Goal: Task Accomplishment & Management: Use online tool/utility

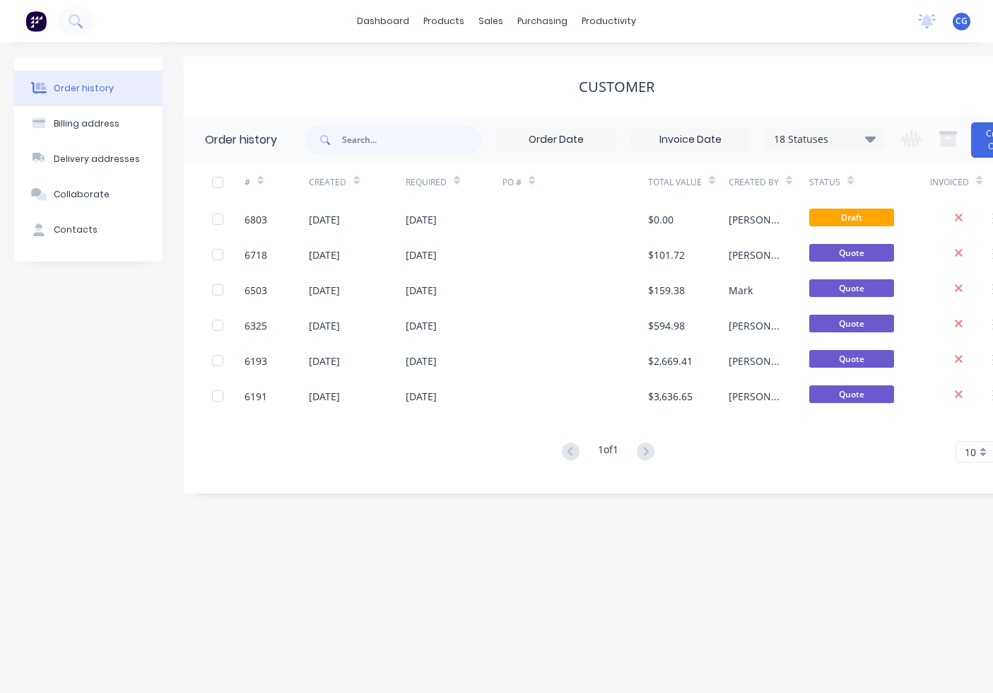
click at [484, 16] on div "sales" at bounding box center [490, 21] width 39 height 21
click at [512, 61] on link "Sales Orders" at bounding box center [565, 67] width 187 height 28
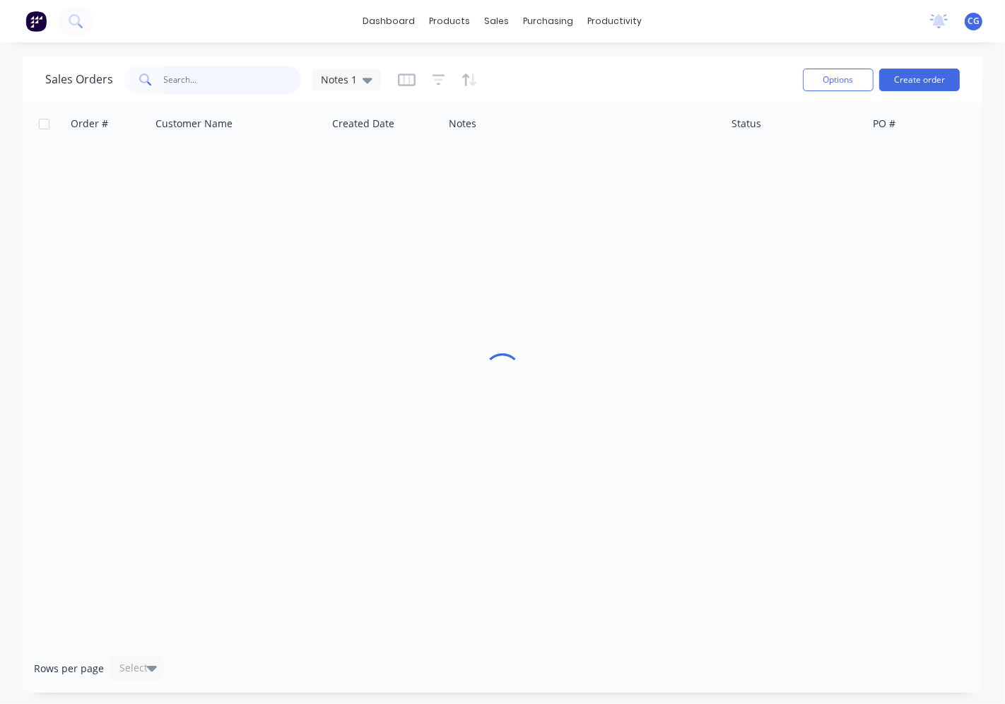
click at [240, 87] on input "text" at bounding box center [233, 80] width 138 height 28
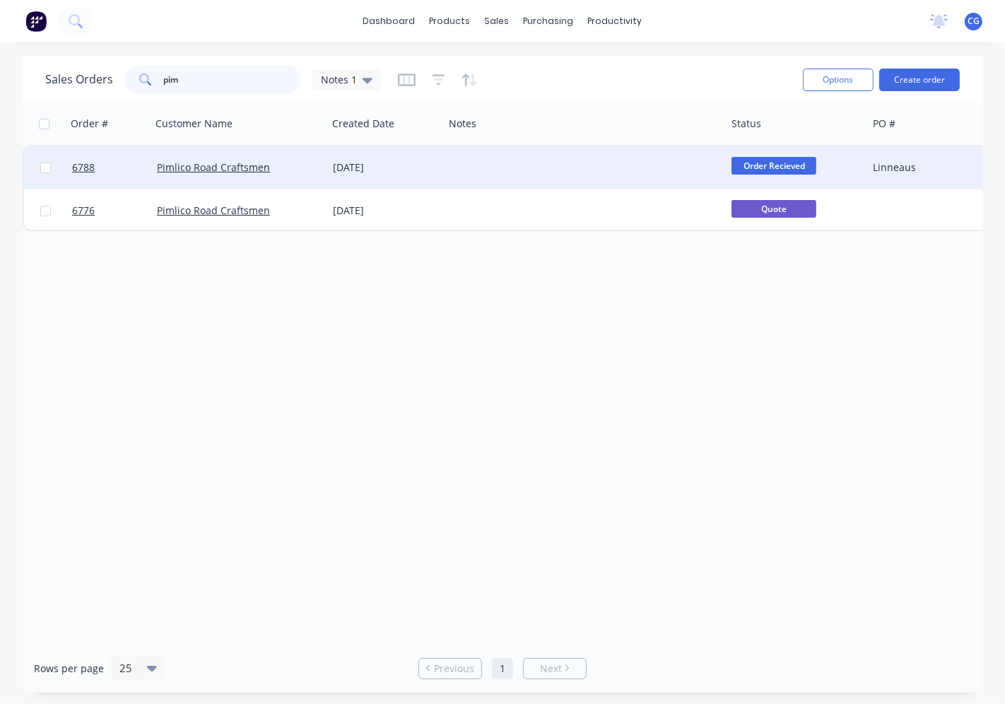
type input "pim"
click at [269, 165] on div "Pimlico Road Craftsmen" at bounding box center [235, 167] width 157 height 14
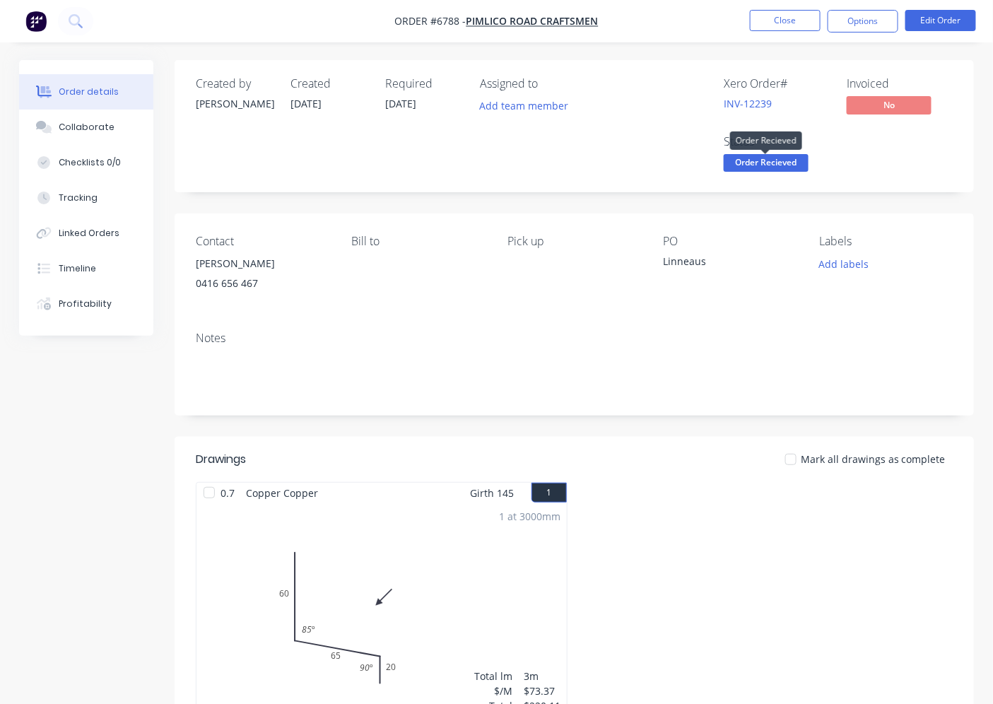
drag, startPoint x: 752, startPoint y: 164, endPoint x: 724, endPoint y: 180, distance: 32.3
click at [751, 165] on span "Order Recieved" at bounding box center [766, 163] width 85 height 18
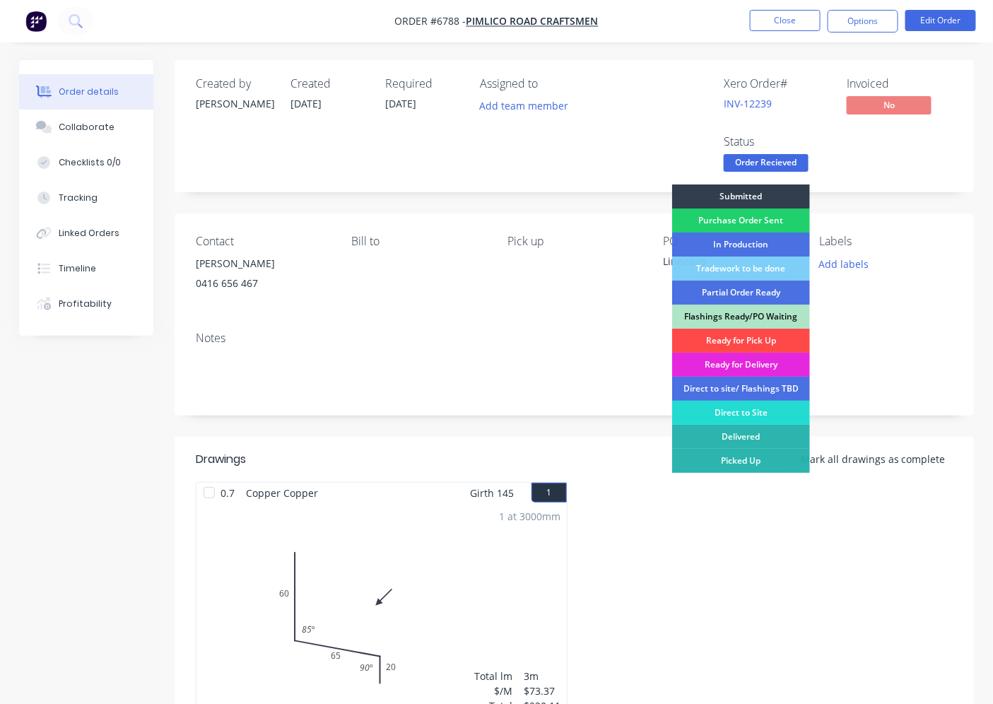
click at [739, 341] on div "Ready for Pick Up" at bounding box center [741, 341] width 138 height 24
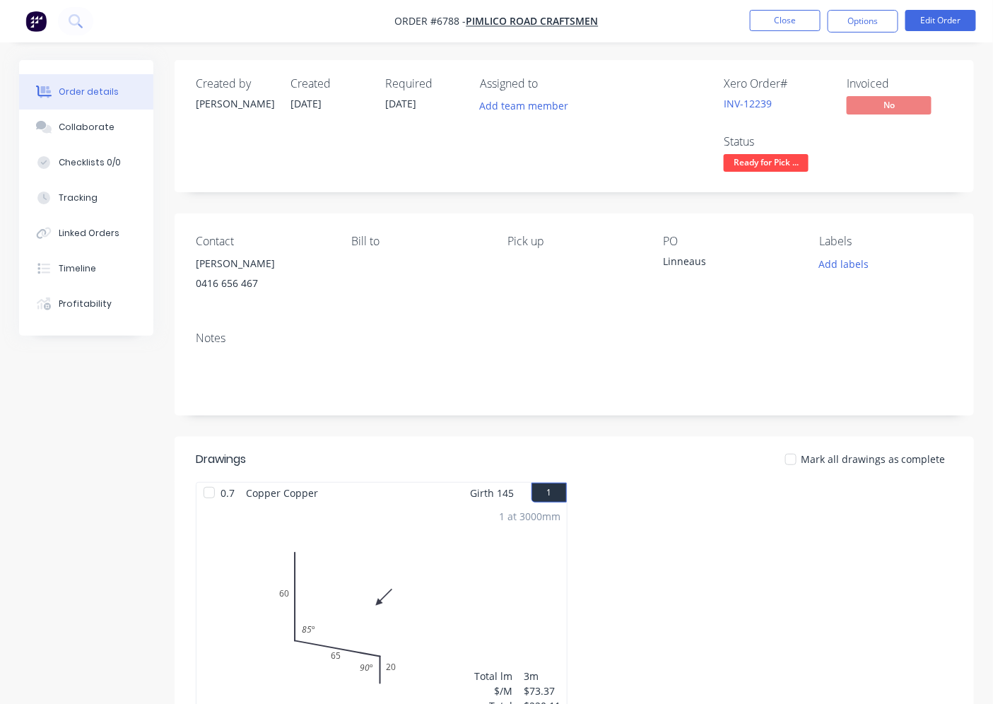
drag, startPoint x: 886, startPoint y: 18, endPoint x: 879, endPoint y: 35, distance: 18.4
click at [886, 19] on button "Options" at bounding box center [863, 21] width 71 height 23
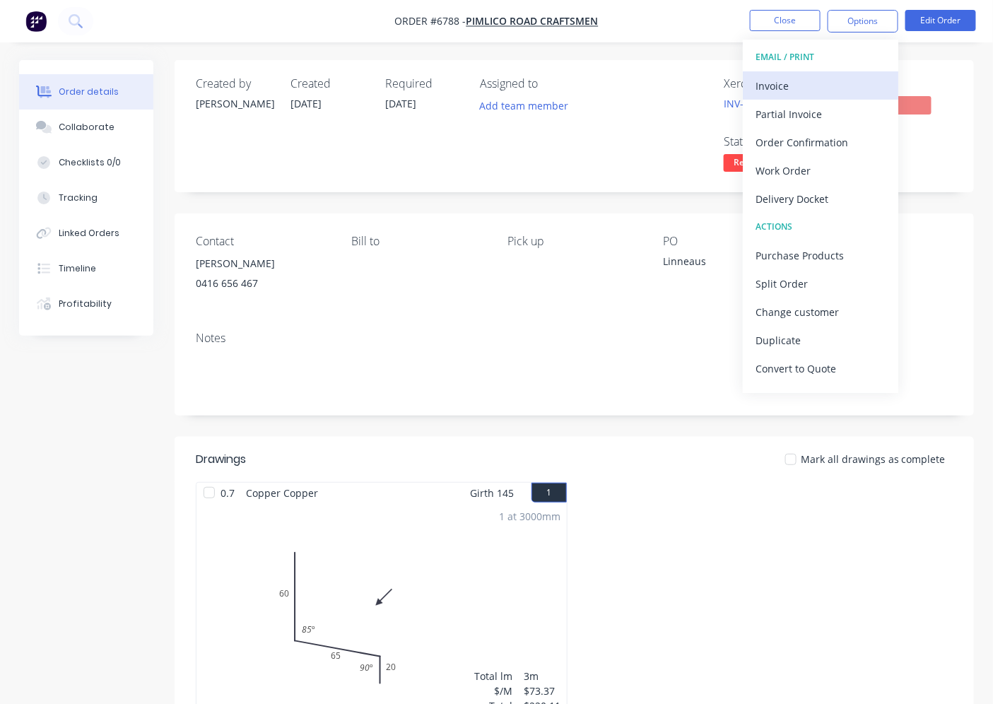
click at [800, 82] on div "Invoice" at bounding box center [821, 86] width 130 height 20
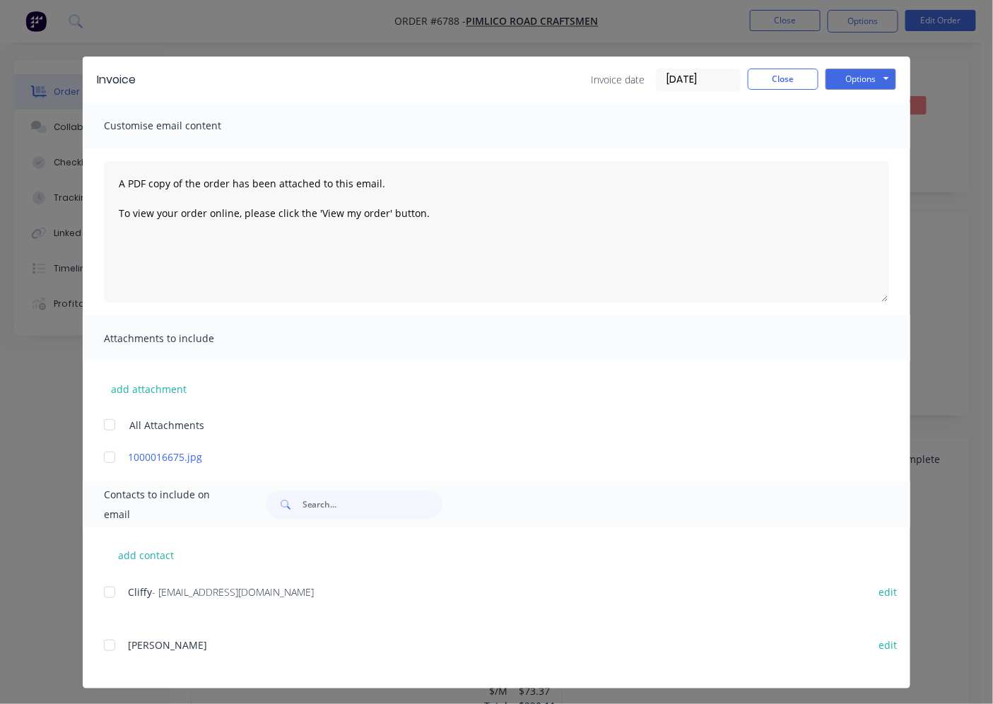
click at [110, 592] on div at bounding box center [109, 592] width 28 height 28
click at [853, 78] on button "Options" at bounding box center [861, 79] width 71 height 21
click at [836, 158] on button "Email" at bounding box center [871, 150] width 90 height 23
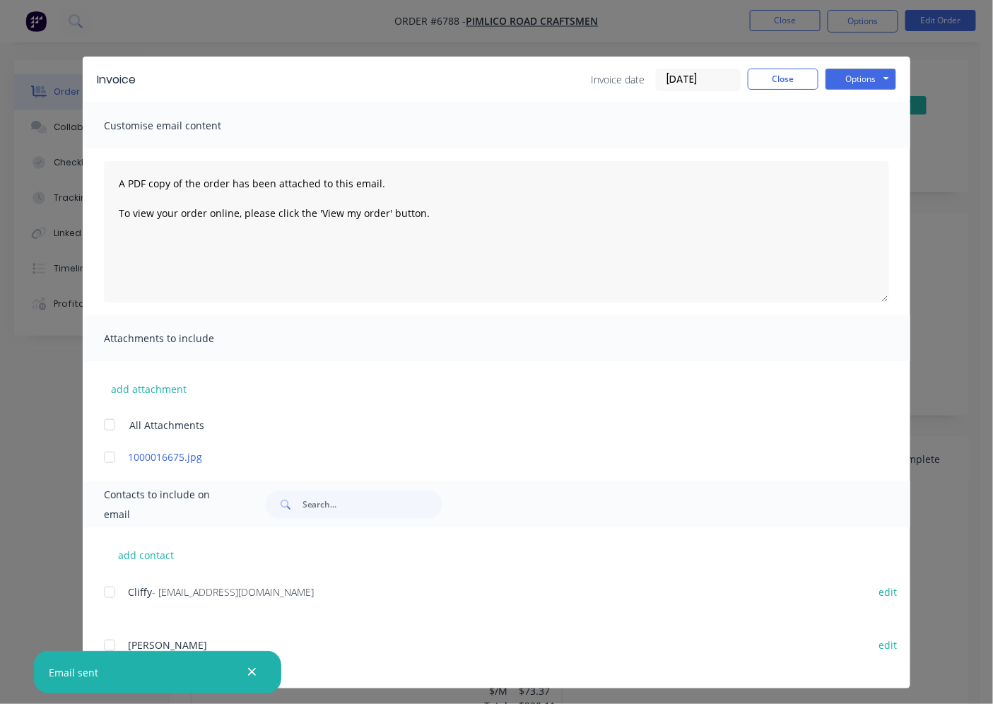
click at [740, 83] on div "Invoice date [DATE] Close Options Preview Print Email" at bounding box center [743, 80] width 305 height 23
drag, startPoint x: 749, startPoint y: 78, endPoint x: 679, endPoint y: 76, distance: 70.7
click at [750, 76] on button "Close" at bounding box center [783, 79] width 71 height 21
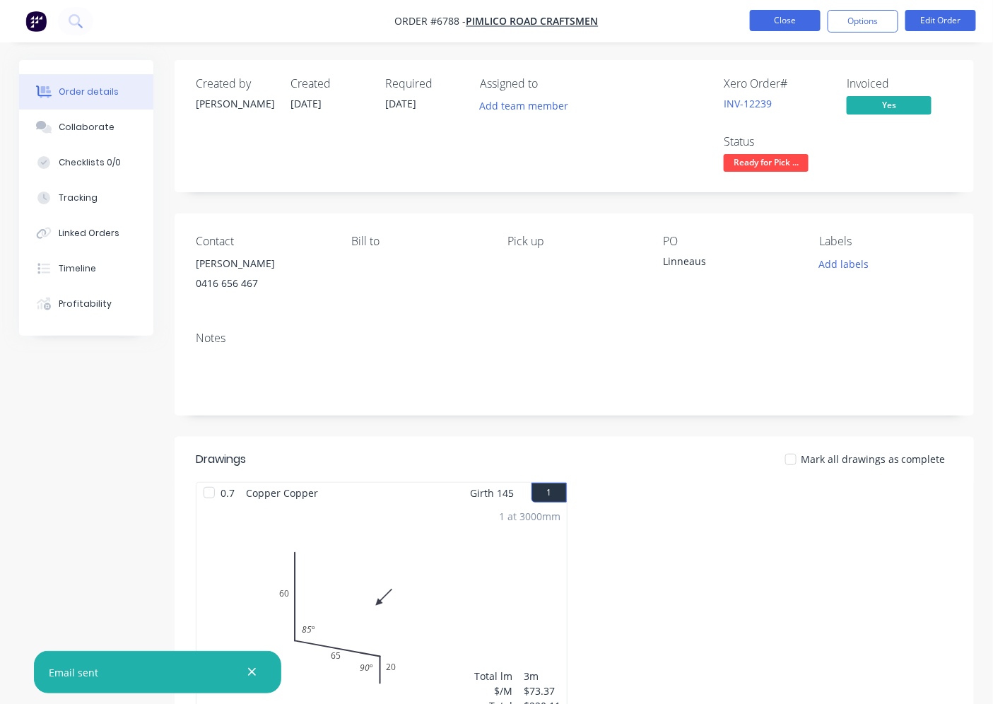
click at [802, 26] on button "Close" at bounding box center [785, 20] width 71 height 21
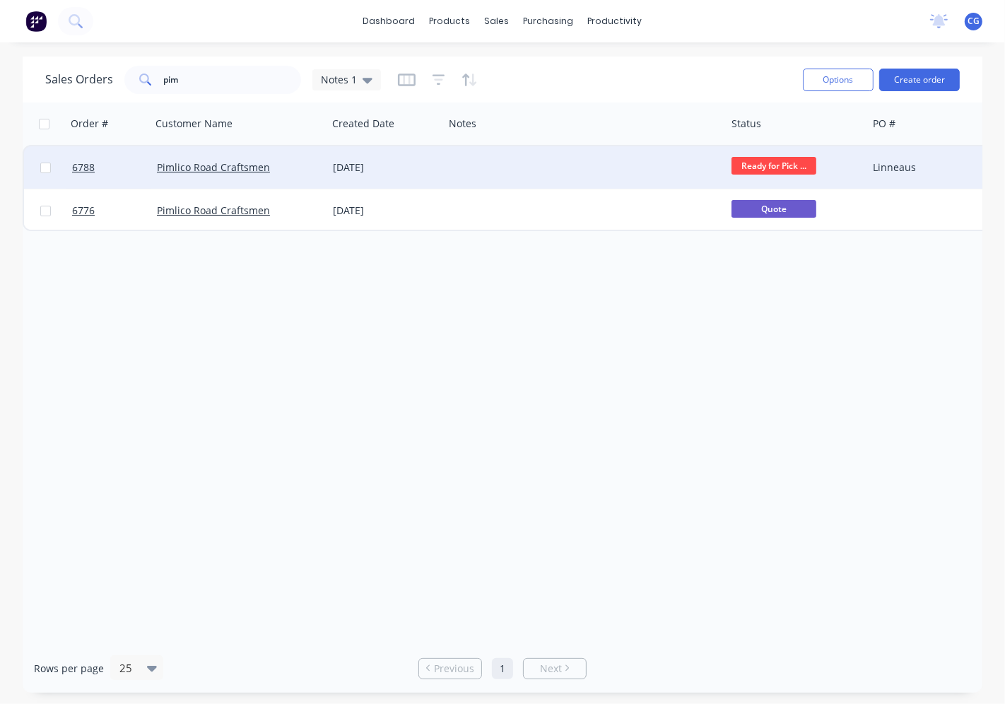
click at [462, 177] on div at bounding box center [585, 167] width 282 height 42
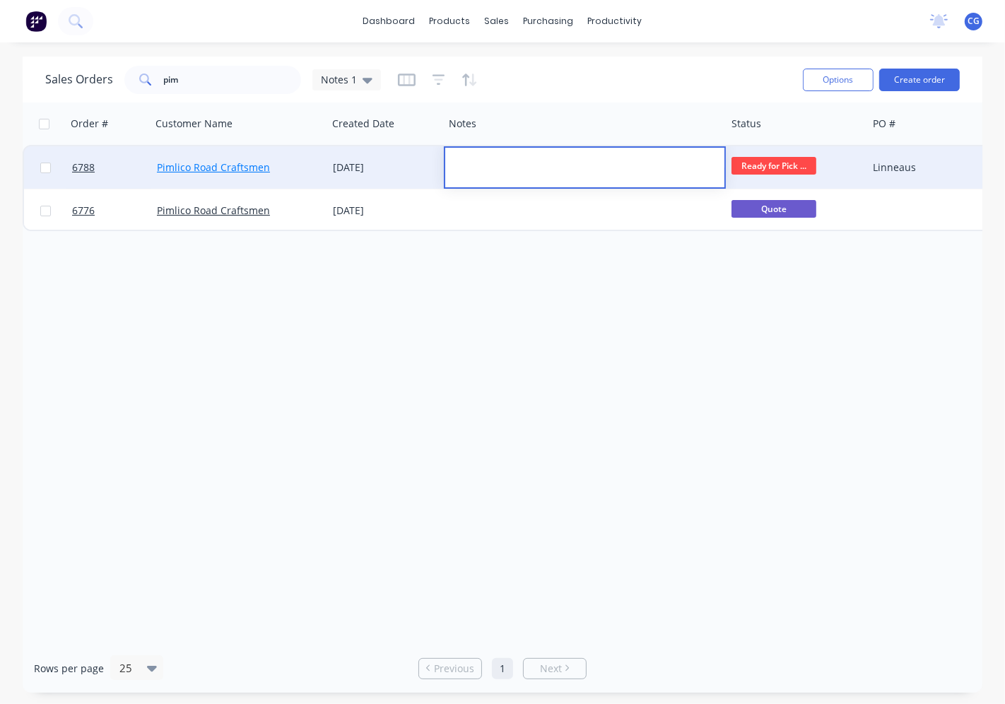
click at [188, 167] on link "Pimlico Road Craftsmen" at bounding box center [213, 166] width 113 height 13
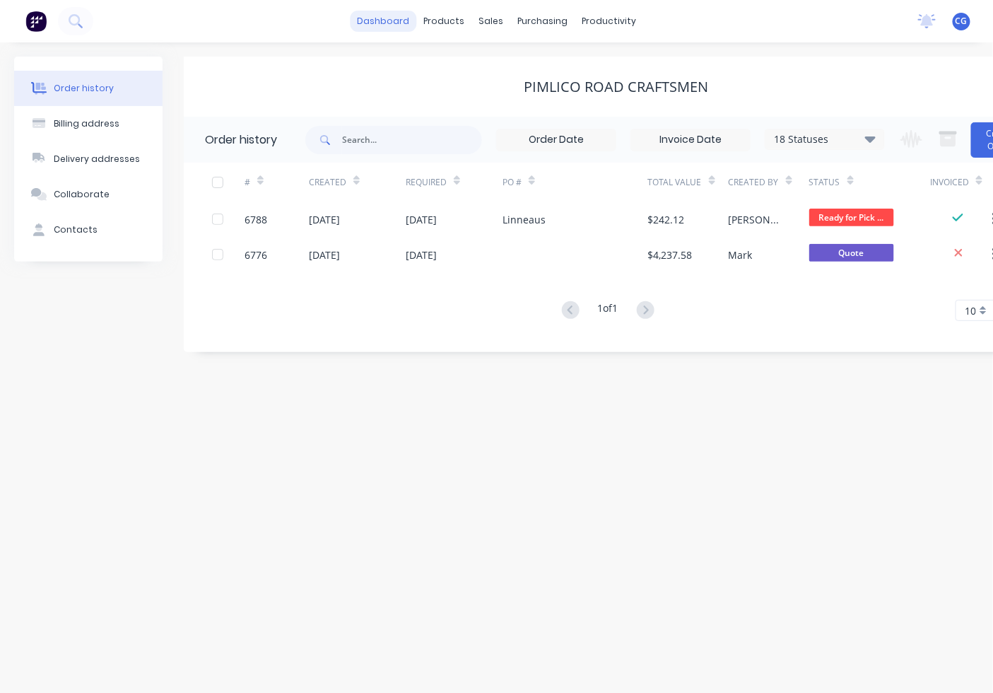
click at [405, 27] on link "dashboard" at bounding box center [383, 21] width 66 height 21
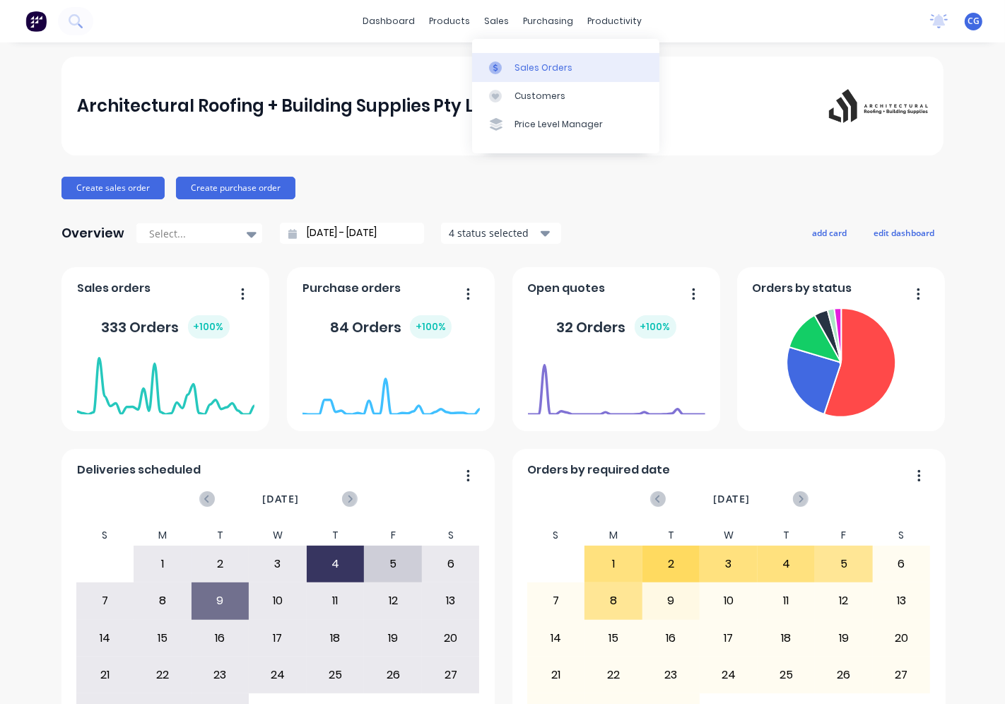
click at [527, 59] on link "Sales Orders" at bounding box center [565, 67] width 187 height 28
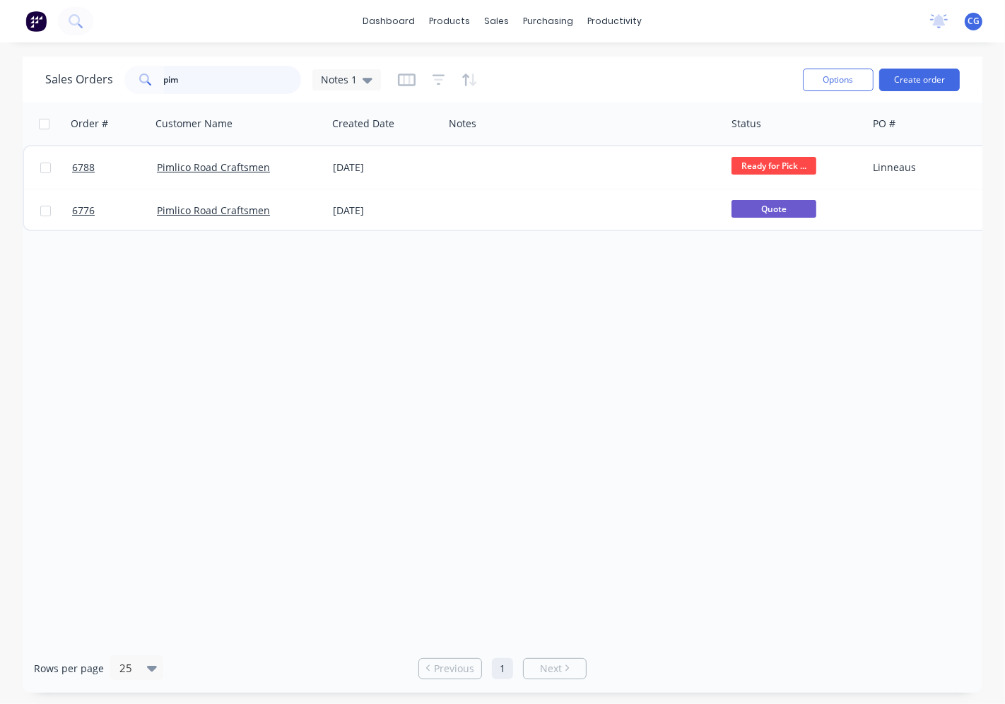
click at [247, 83] on input "pim" at bounding box center [233, 80] width 138 height 28
click at [243, 83] on input "pim" at bounding box center [233, 80] width 138 height 28
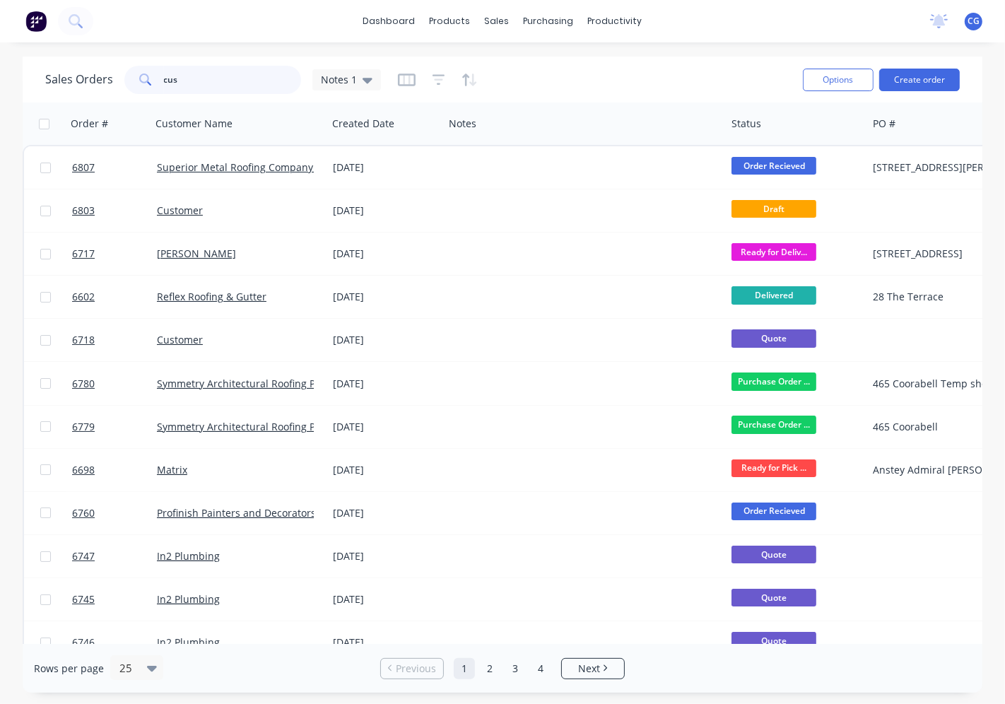
type input "cus"
click at [485, 213] on div at bounding box center [585, 210] width 282 height 42
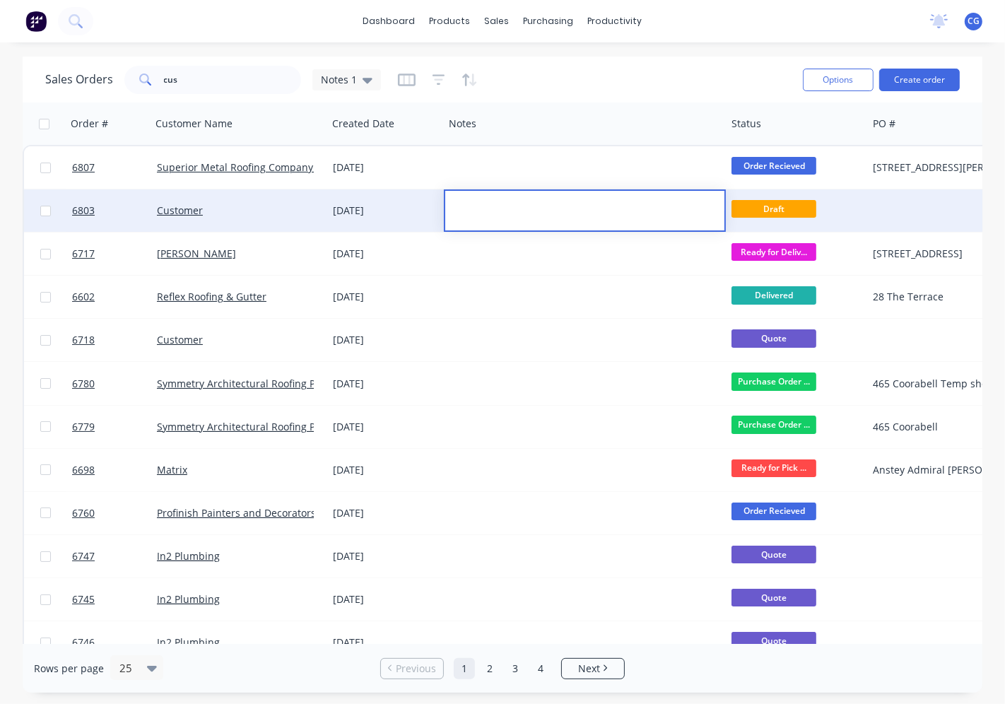
click at [317, 195] on div "Customer" at bounding box center [239, 210] width 176 height 42
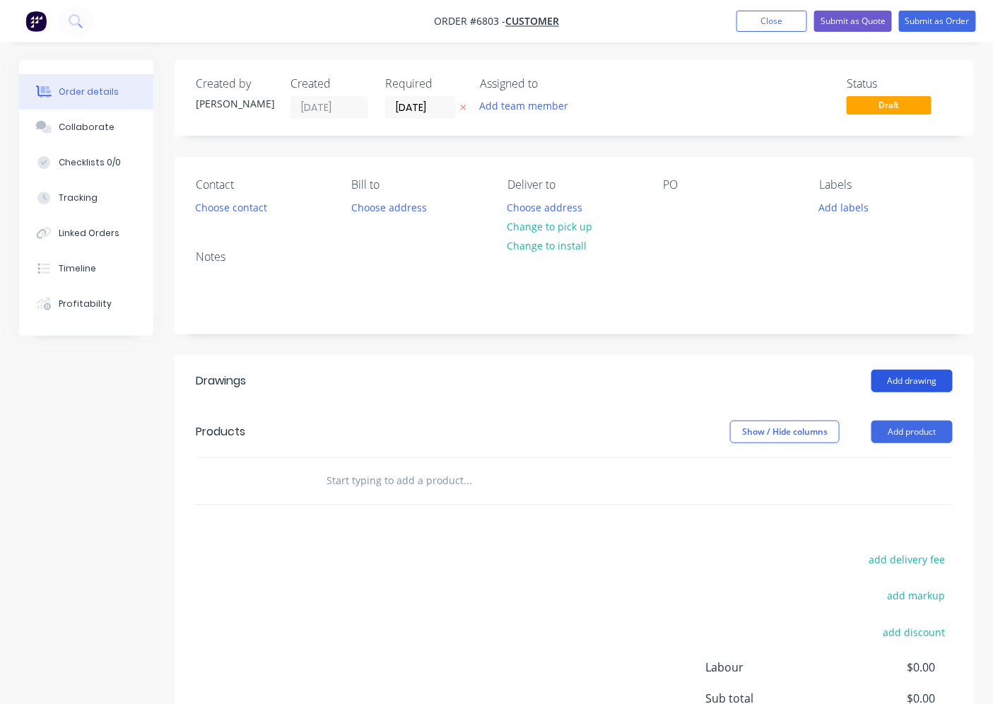
drag, startPoint x: 954, startPoint y: 373, endPoint x: 923, endPoint y: 373, distance: 31.1
click at [951, 373] on header "Drawings Add drawing" at bounding box center [574, 381] width 799 height 51
click at [923, 373] on button "Add drawing" at bounding box center [912, 381] width 81 height 23
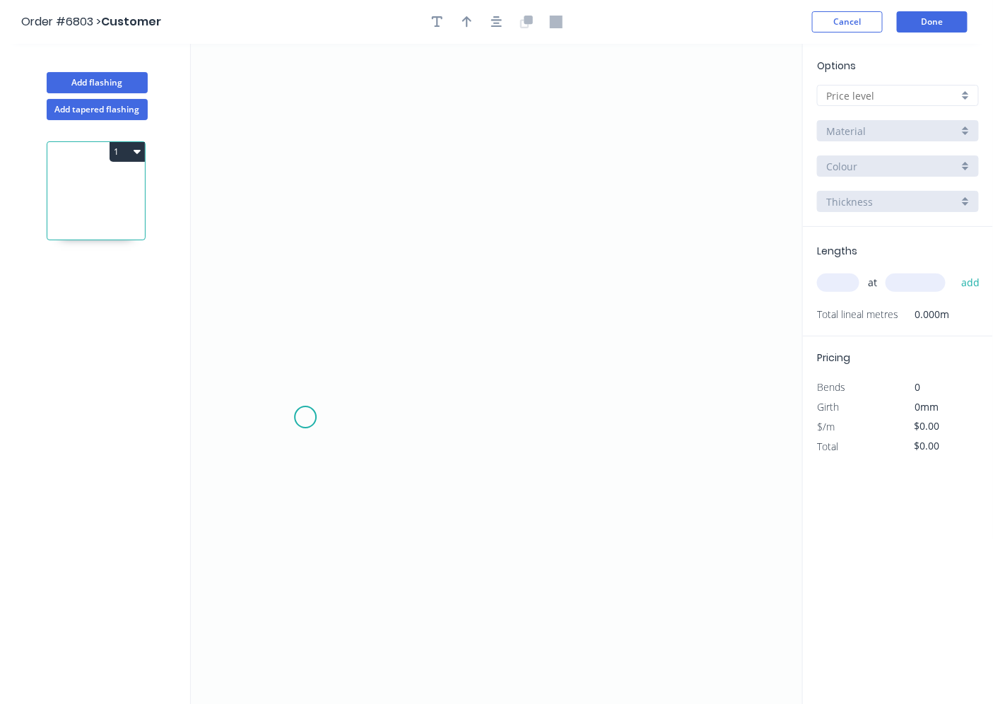
drag, startPoint x: 308, startPoint y: 418, endPoint x: 738, endPoint y: 223, distance: 472.0
click at [334, 417] on icon "0" at bounding box center [497, 374] width 612 height 661
click at [577, 254] on icon "0" at bounding box center [497, 374] width 612 height 661
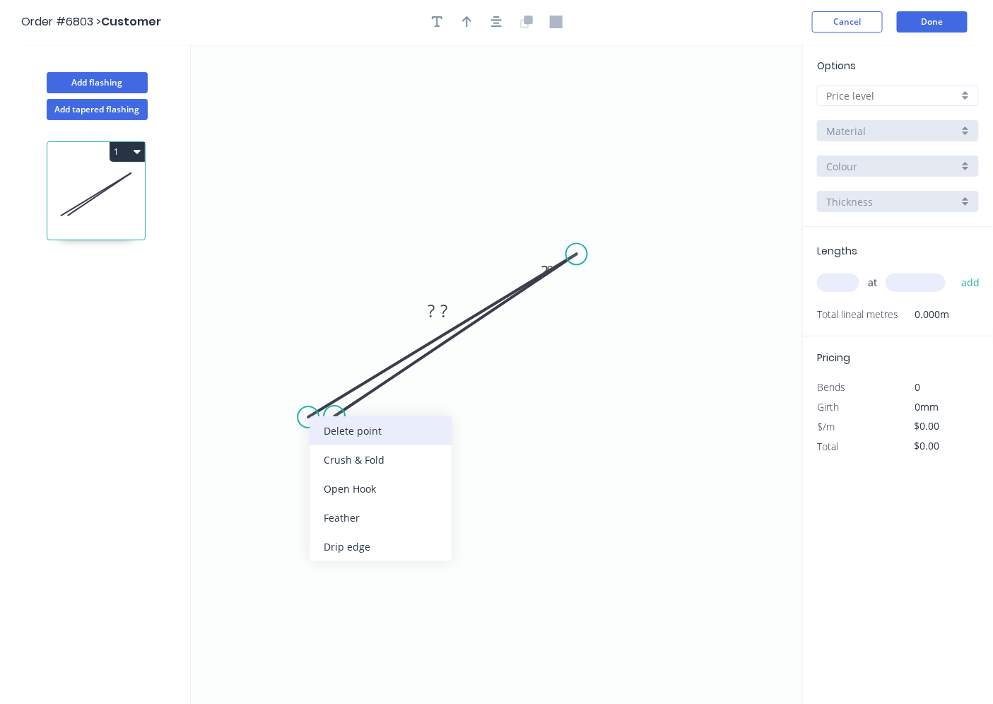
click at [365, 432] on div "Delete point" at bounding box center [381, 430] width 142 height 29
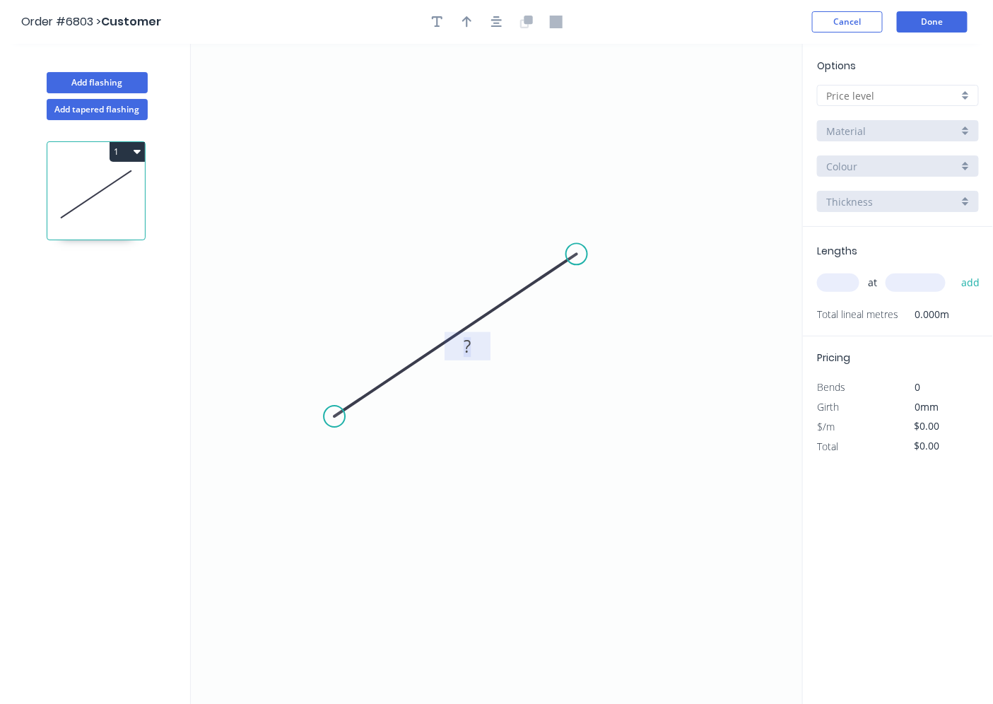
click at [472, 341] on rect at bounding box center [467, 347] width 28 height 20
drag, startPoint x: 950, startPoint y: 90, endPoint x: 919, endPoint y: 96, distance: 31.6
click at [949, 92] on input "text" at bounding box center [892, 95] width 132 height 15
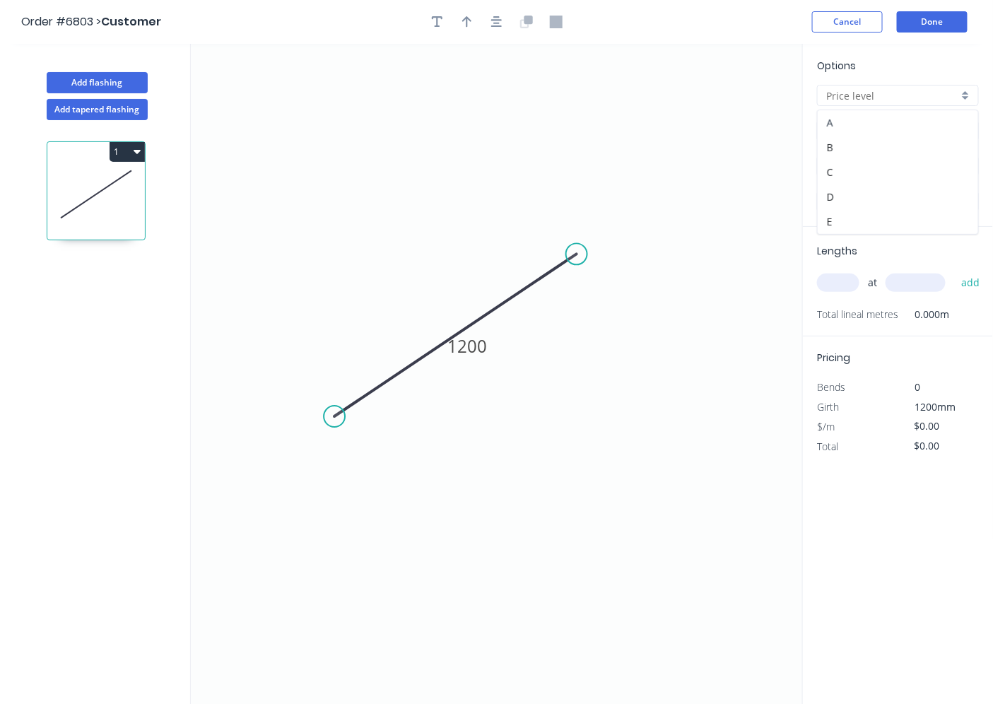
click at [898, 122] on div "A" at bounding box center [898, 122] width 160 height 25
type input "A"
type input "$1.00"
click at [903, 129] on input "Aluminium (Mill Finish)" at bounding box center [892, 131] width 132 height 15
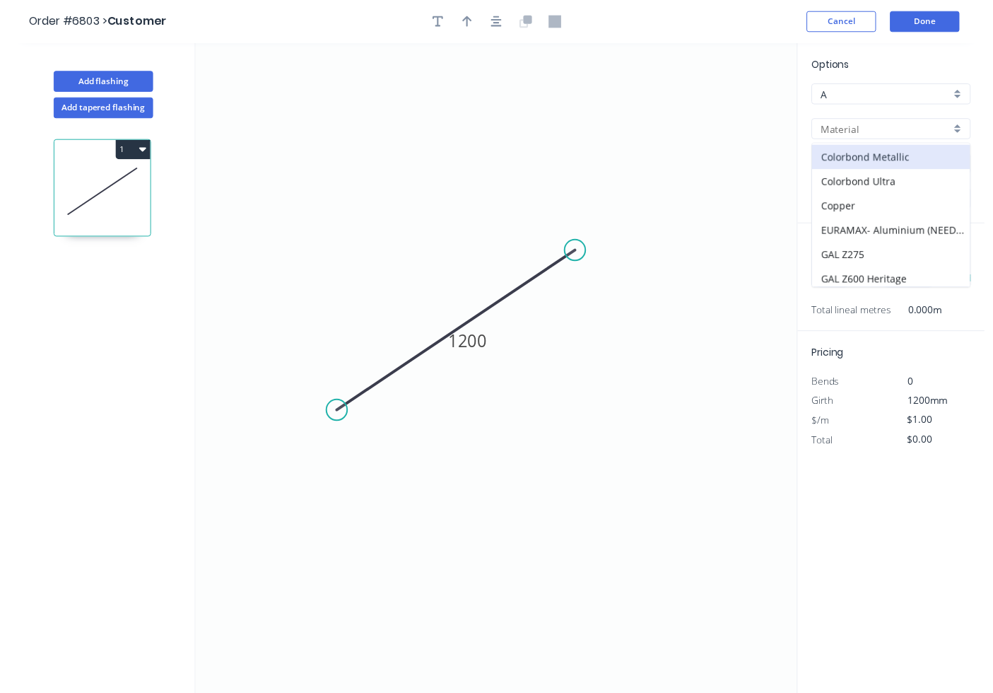
scroll to position [131, 0]
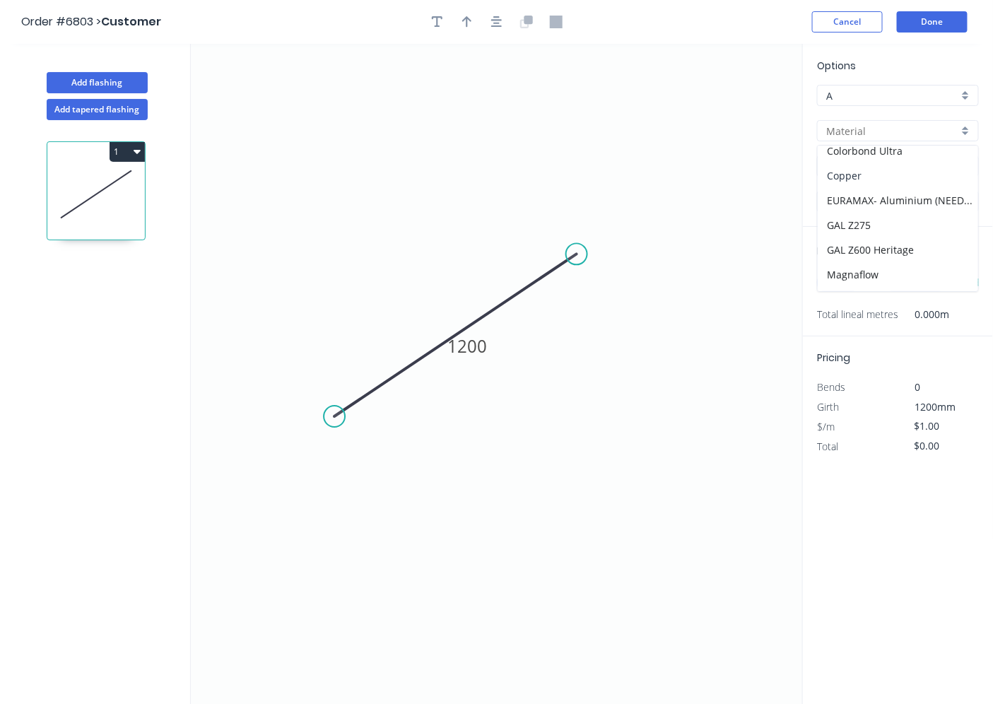
click at [855, 177] on div "Copper" at bounding box center [898, 175] width 160 height 25
type input "Copper"
type input "0.55"
type input "$232.89"
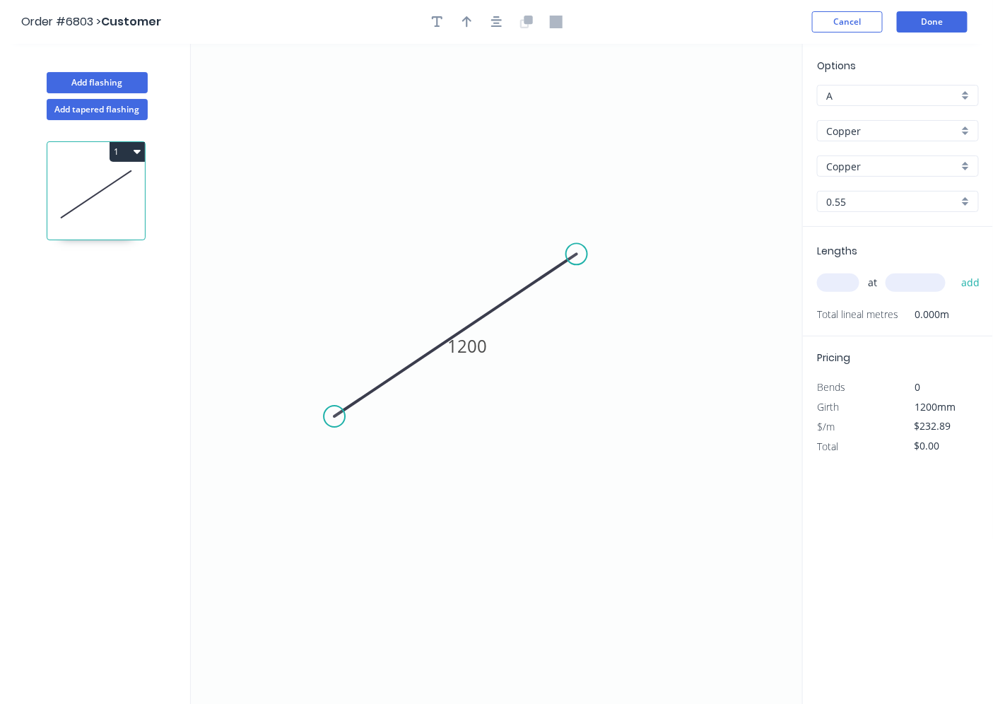
click at [856, 205] on input "0.55" at bounding box center [892, 201] width 132 height 15
click at [889, 254] on div "0.7" at bounding box center [898, 253] width 160 height 25
type input "0.7"
type input "$0.00"
drag, startPoint x: 838, startPoint y: 286, endPoint x: 771, endPoint y: 670, distance: 390.2
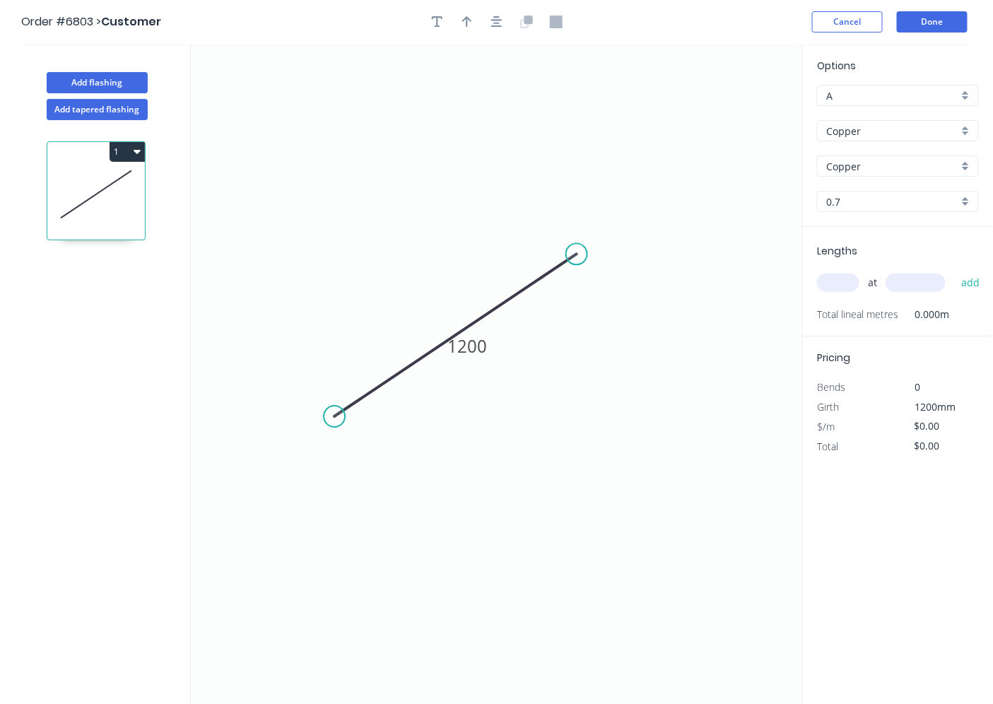
click at [838, 283] on input "text" at bounding box center [838, 283] width 42 height 18
type input "1"
type input "2200"
click at [954, 271] on button "add" at bounding box center [970, 283] width 33 height 24
drag, startPoint x: 472, startPoint y: 348, endPoint x: 394, endPoint y: 512, distance: 181.5
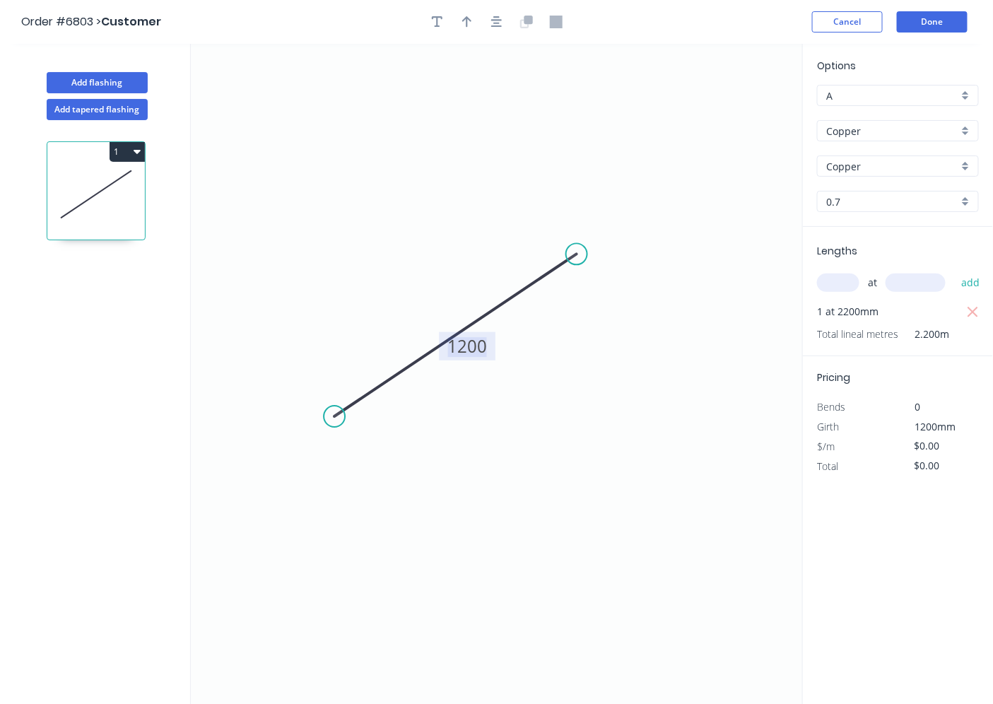
click at [474, 346] on tspan "1200" at bounding box center [467, 345] width 40 height 23
type input "$247.74"
type input "$545.03"
click at [626, 279] on div "Delete point" at bounding box center [653, 268] width 142 height 29
type input "$0.00"
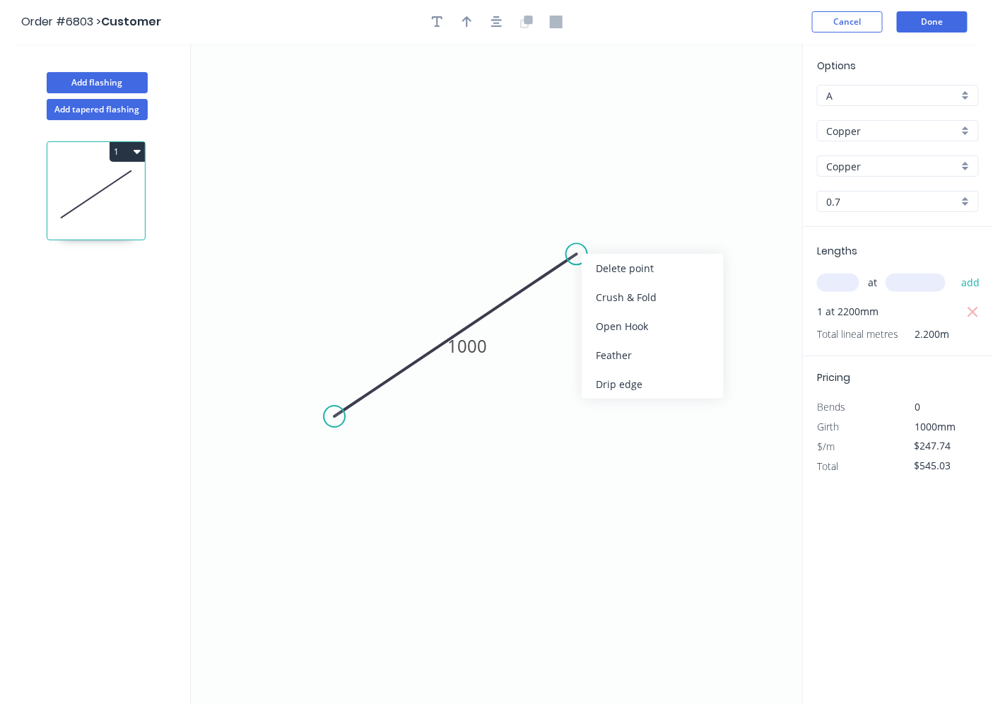
type input "$0.00"
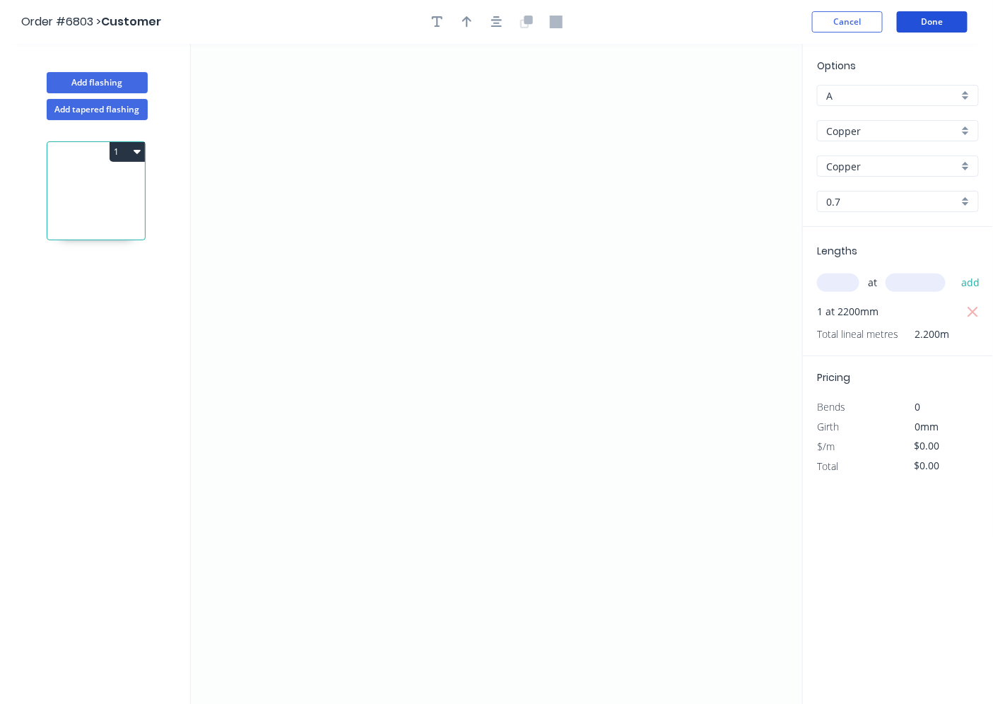
drag, startPoint x: 908, startPoint y: 29, endPoint x: 981, endPoint y: 342, distance: 321.5
click at [910, 40] on header "Order #6803 > Customer Cancel Done" at bounding box center [496, 22] width 993 height 44
click at [832, 22] on button "Cancel" at bounding box center [847, 21] width 71 height 21
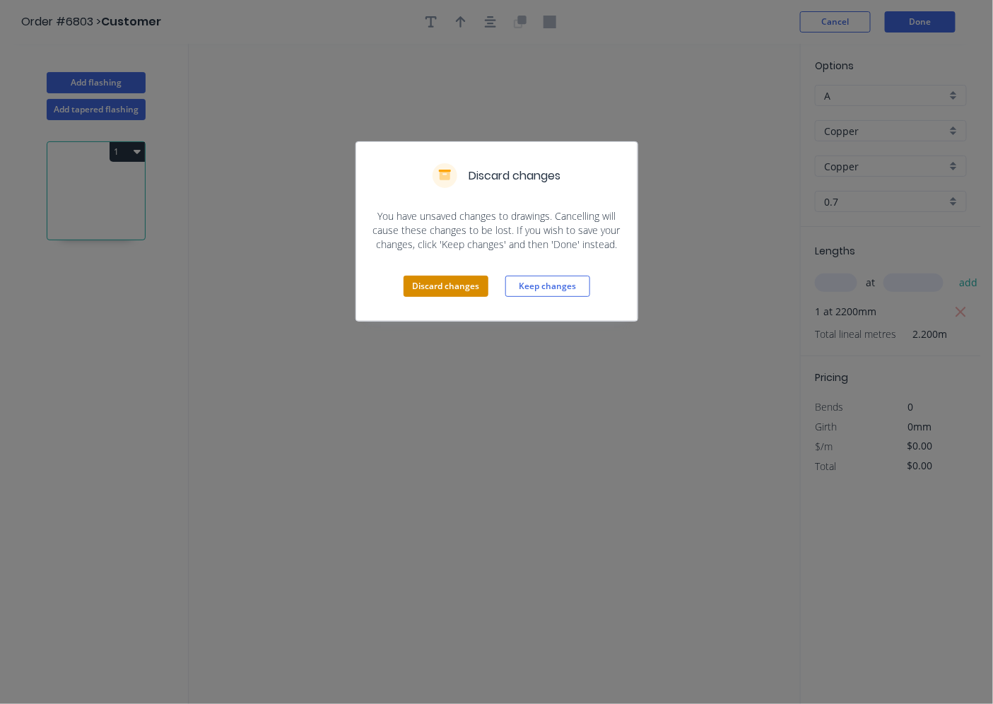
drag, startPoint x: 425, startPoint y: 281, endPoint x: 429, endPoint y: 288, distance: 7.6
click at [429, 288] on button "Discard changes" at bounding box center [446, 286] width 85 height 21
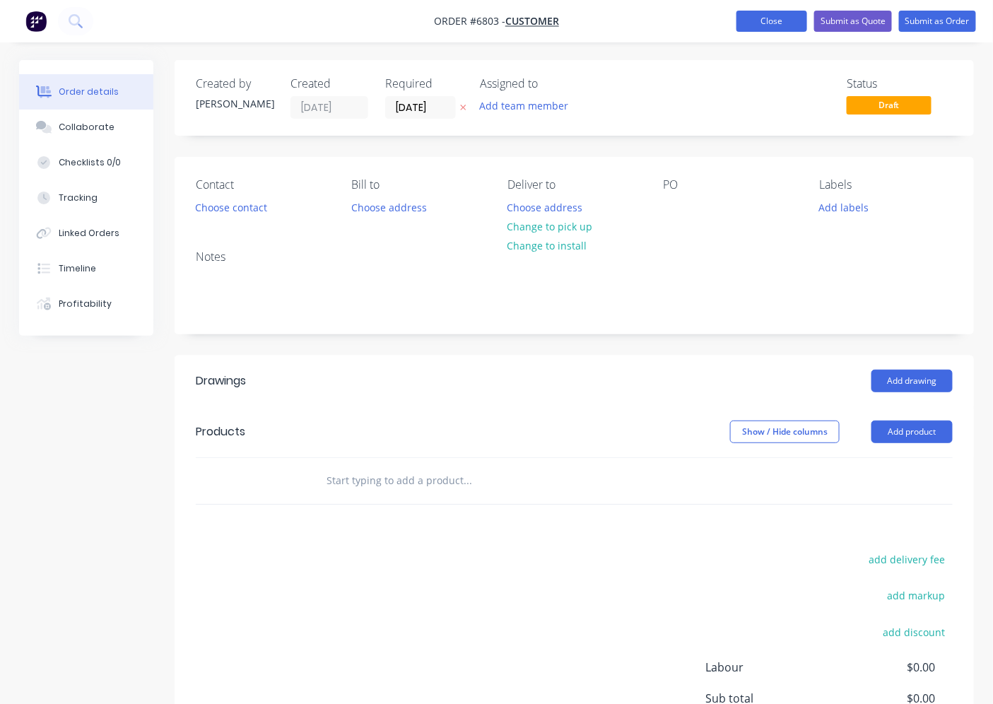
click at [776, 23] on button "Close" at bounding box center [772, 21] width 71 height 21
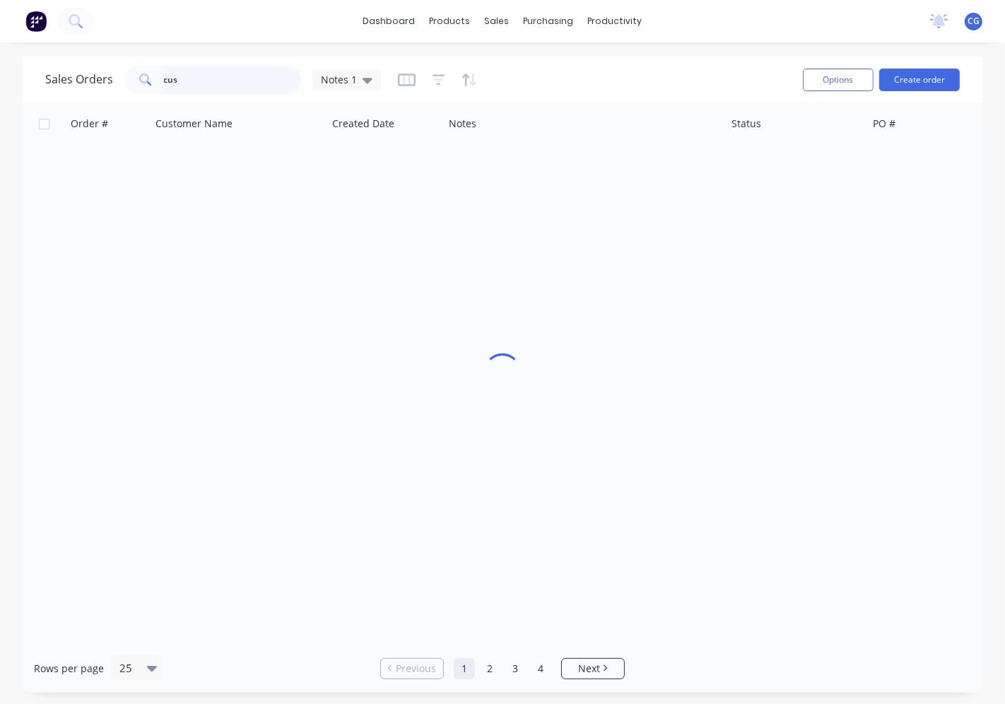
click at [212, 82] on input "cus" at bounding box center [233, 80] width 138 height 28
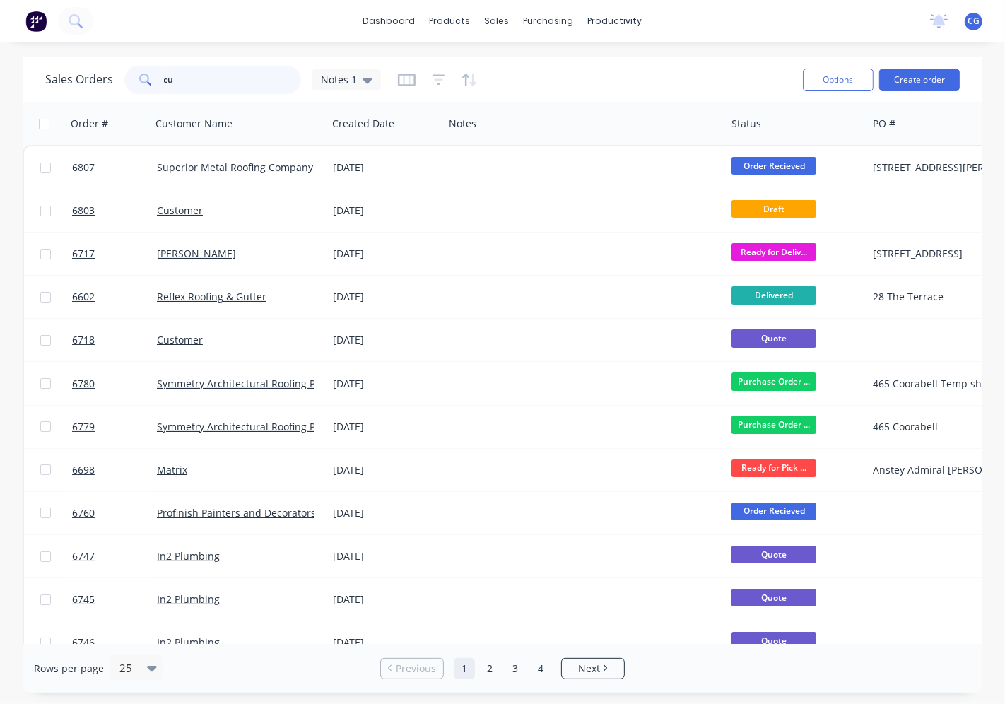
type input "c"
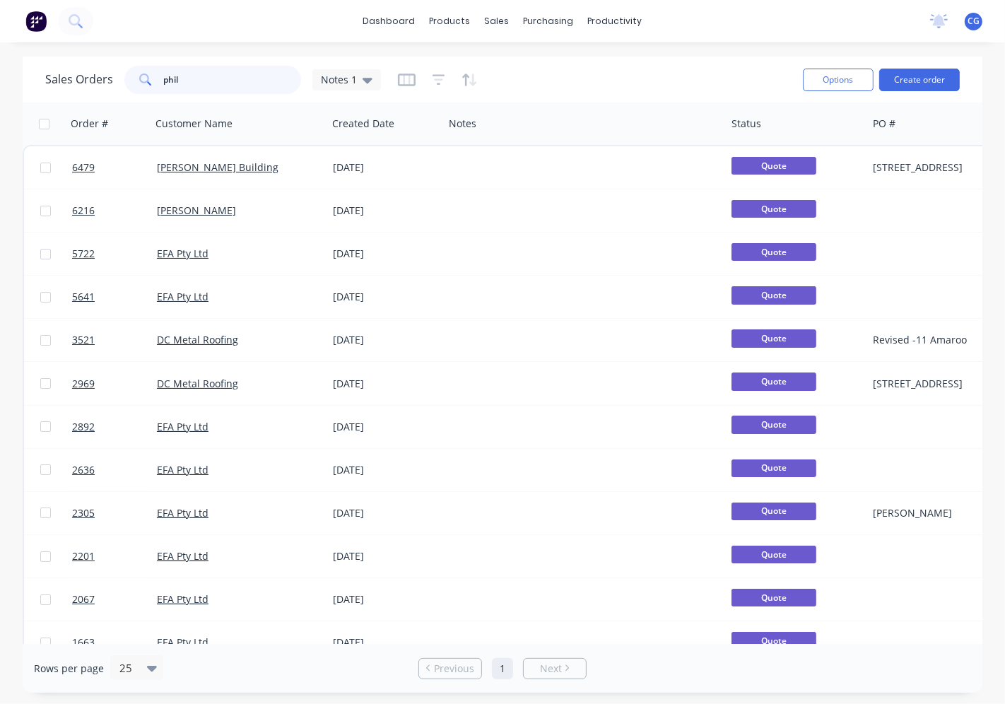
click at [223, 64] on div "Sales Orders phil Notes 1" at bounding box center [418, 79] width 746 height 35
drag, startPoint x: 226, startPoint y: 71, endPoint x: 106, endPoint y: 74, distance: 120.2
click at [106, 74] on div "Sales Orders phil Notes 1" at bounding box center [213, 80] width 336 height 28
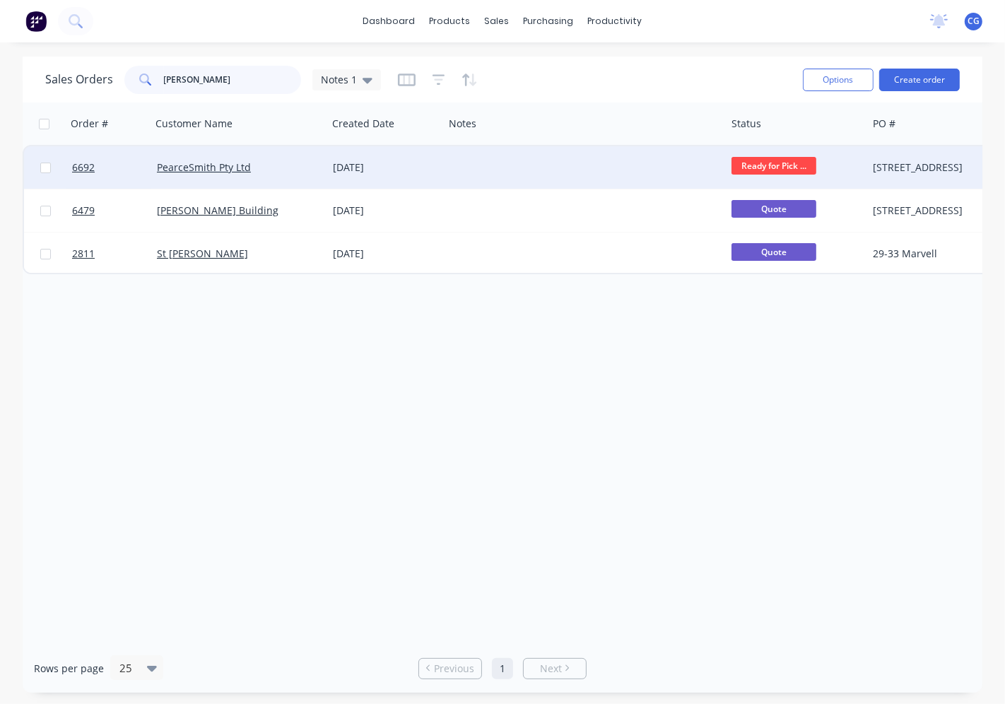
type input "[PERSON_NAME]"
click at [263, 168] on div "PearceSmith Pty Ltd" at bounding box center [235, 167] width 157 height 14
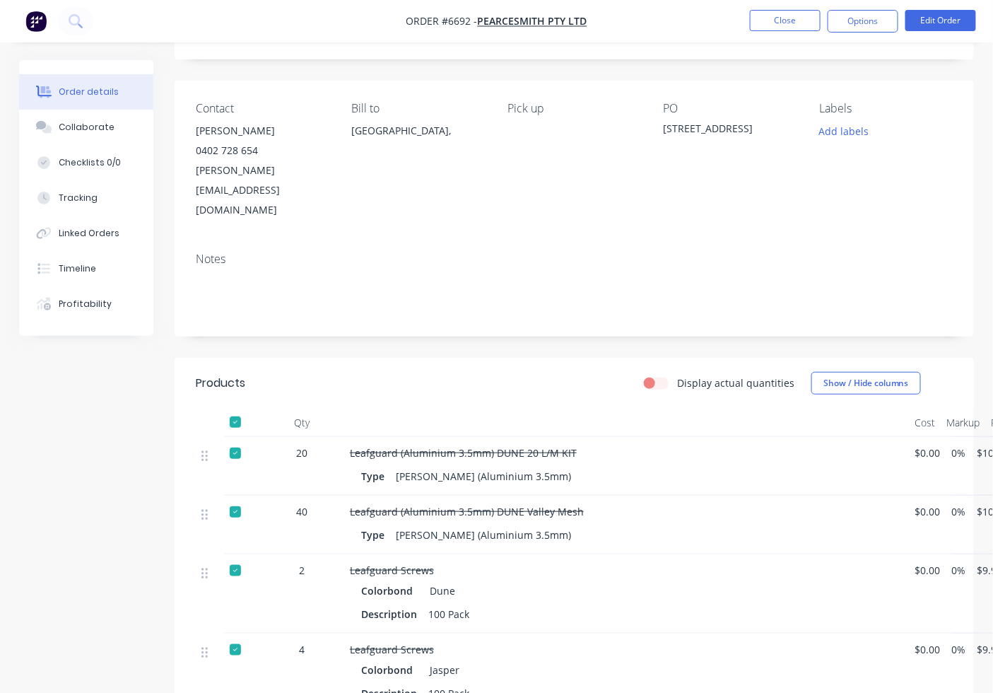
scroll to position [131, 0]
click at [536, 243] on div "Notes" at bounding box center [574, 290] width 799 height 95
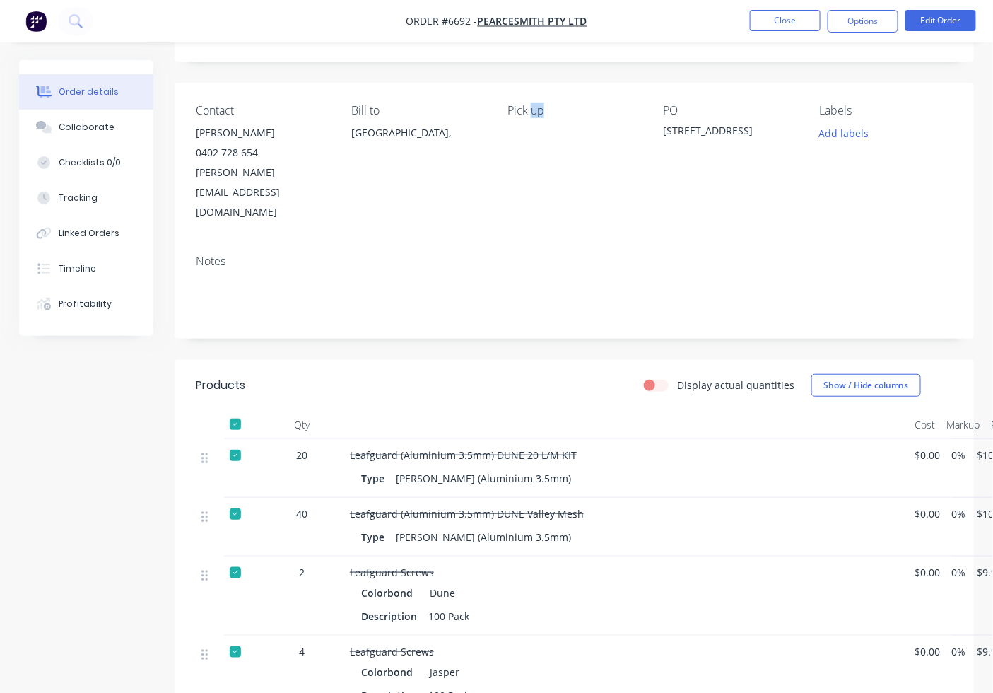
click at [537, 204] on div "Contact [PERSON_NAME] [PHONE_NUMBER] [PERSON_NAME][EMAIL_ADDRESS][DOMAIN_NAME] …" at bounding box center [574, 163] width 799 height 160
click at [510, 243] on div "Notes" at bounding box center [574, 290] width 799 height 95
